Goal: Task Accomplishment & Management: Use online tool/utility

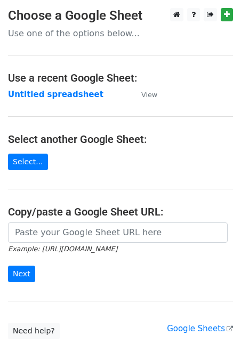
click at [30, 238] on input "url" at bounding box center [118, 233] width 220 height 20
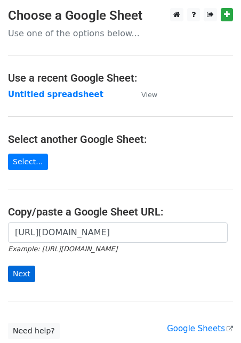
type input "https://docs.google.com/spreadsheets/d/1aNTiFcBmV5jIxNi0h393BLTNUqVolpFxVj0PPHI…"
click at [25, 273] on input "Next" at bounding box center [21, 274] width 27 height 17
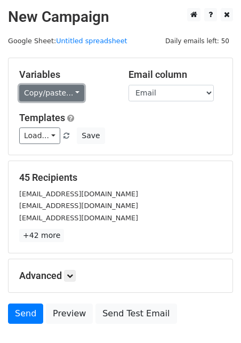
click at [57, 96] on link "Copy/paste..." at bounding box center [51, 93] width 65 height 17
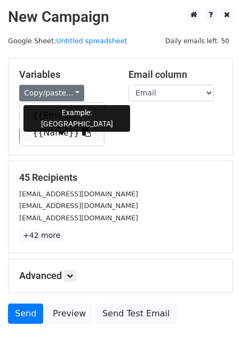
click at [51, 132] on link "{{Name}}" at bounding box center [62, 132] width 84 height 17
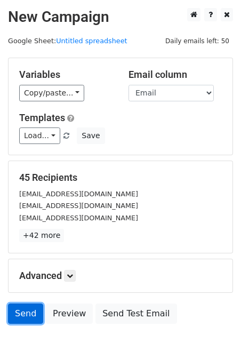
click at [29, 317] on link "Send" at bounding box center [25, 314] width 35 height 20
